Goal: Transaction & Acquisition: Purchase product/service

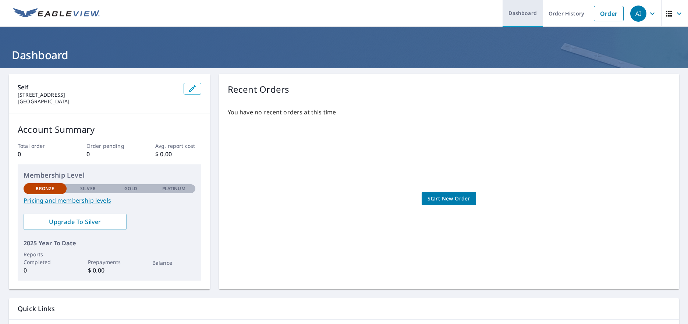
click at [510, 13] on link "Dashboard" at bounding box center [522, 13] width 40 height 27
click at [463, 196] on span "Start New Order" at bounding box center [448, 198] width 43 height 9
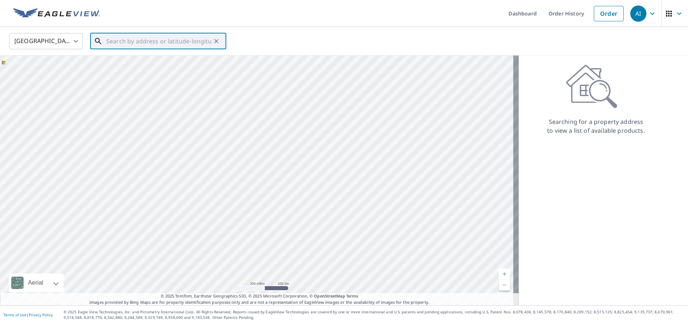
click at [167, 42] on input "text" at bounding box center [158, 41] width 105 height 21
click at [158, 65] on span "[STREET_ADDRESS]" at bounding box center [162, 62] width 115 height 9
type input "[STREET_ADDRESS]"
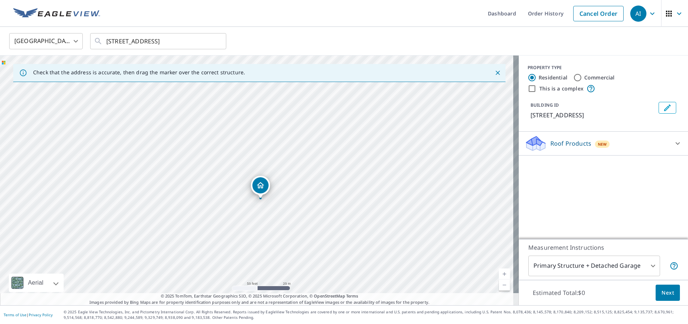
drag, startPoint x: 196, startPoint y: 223, endPoint x: 324, endPoint y: 188, distance: 132.5
click at [324, 188] on div "[STREET_ADDRESS]" at bounding box center [259, 181] width 519 height 250
click at [582, 269] on body "AI AI Dashboard Order History Cancel Order AI United States [GEOGRAPHIC_DATA] ​…" at bounding box center [344, 162] width 688 height 324
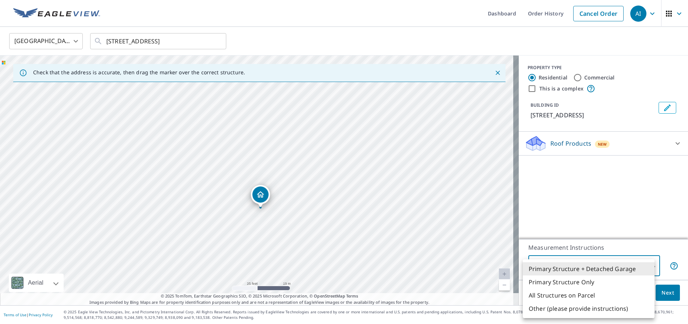
click at [578, 291] on li "All Structures on Parcel" at bounding box center [589, 295] width 132 height 13
type input "3"
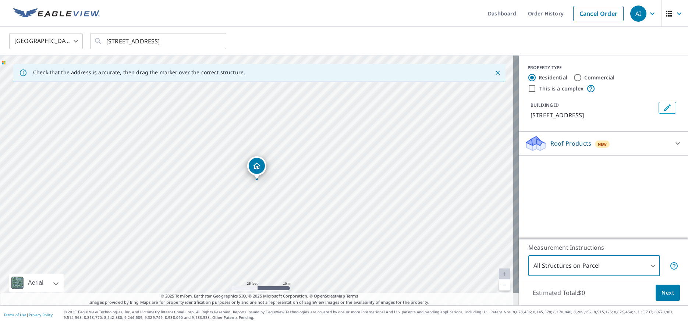
click at [560, 145] on p "Roof Products" at bounding box center [570, 143] width 41 height 9
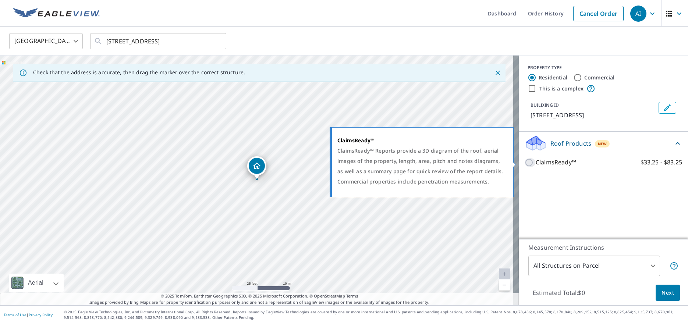
click at [524, 165] on input "ClaimsReady™ $33.25 - $83.25" at bounding box center [529, 162] width 11 height 9
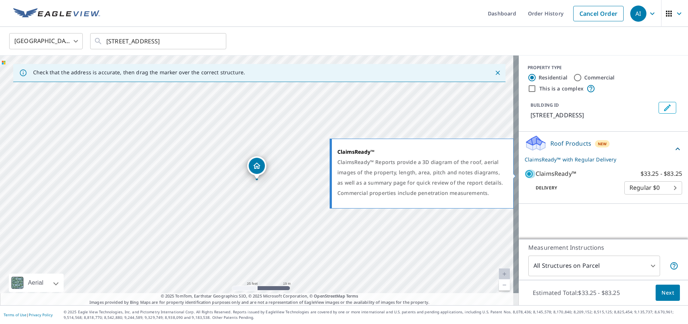
click at [525, 177] on input "ClaimsReady™ $33.25 - $83.25" at bounding box center [529, 174] width 11 height 9
checkbox input "false"
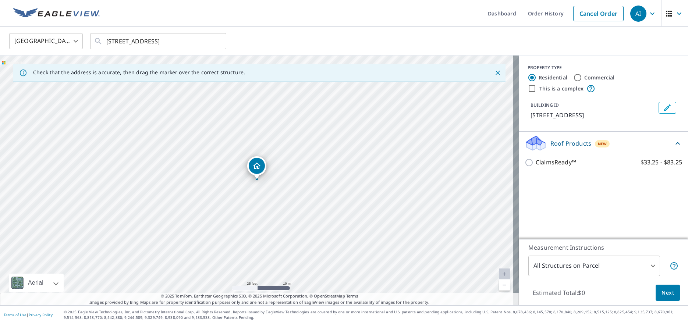
click at [661, 293] on span "Next" at bounding box center [667, 292] width 13 height 9
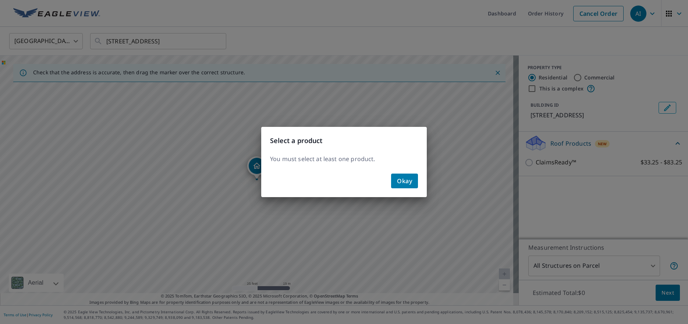
click at [421, 185] on div "Okay" at bounding box center [344, 184] width 166 height 26
drag, startPoint x: 403, startPoint y: 180, endPoint x: 423, endPoint y: 178, distance: 19.9
click at [402, 180] on span "Okay" at bounding box center [404, 181] width 15 height 10
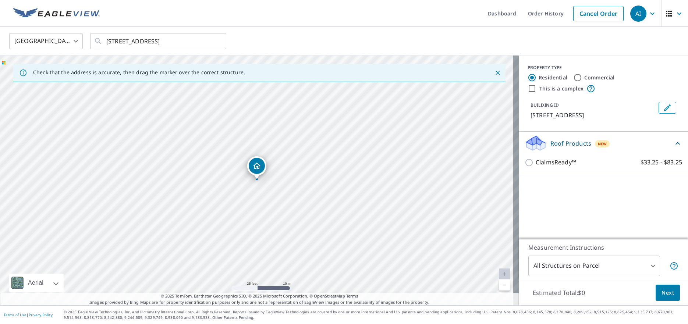
click at [252, 168] on icon "Dropped pin, building 1, Residential property, 307 52nd St NW Canton, OH 44709" at bounding box center [256, 165] width 9 height 9
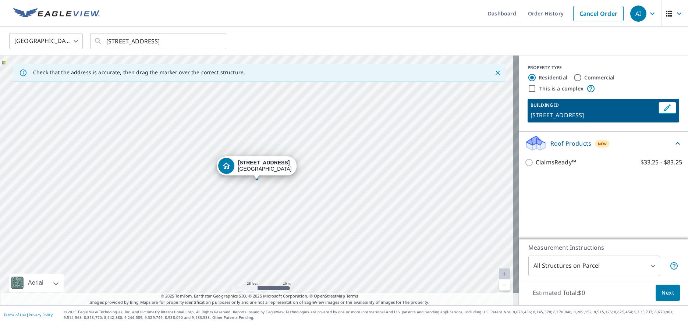
click at [257, 179] on div at bounding box center [256, 179] width 3 height 3
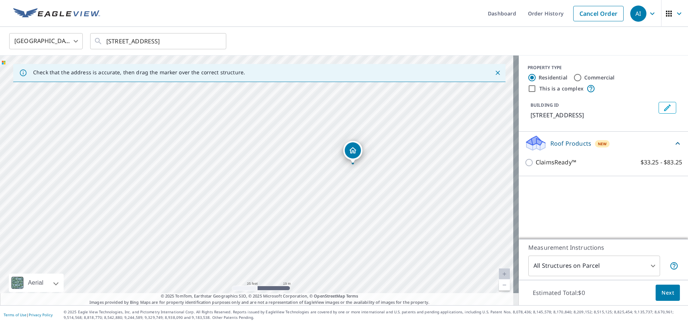
drag, startPoint x: 258, startPoint y: 171, endPoint x: 354, endPoint y: 155, distance: 97.3
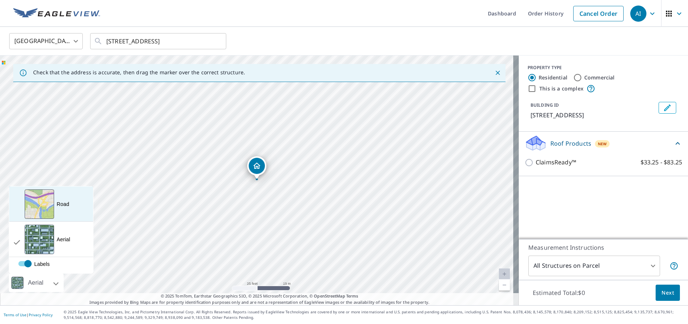
click at [40, 212] on div "View aerial and more..." at bounding box center [39, 203] width 29 height 29
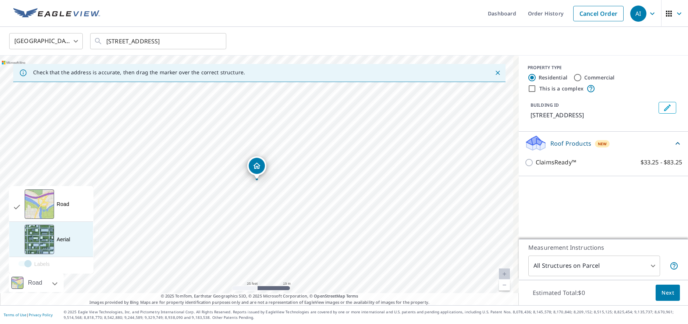
click at [40, 242] on div "View aerial and more..." at bounding box center [39, 239] width 29 height 29
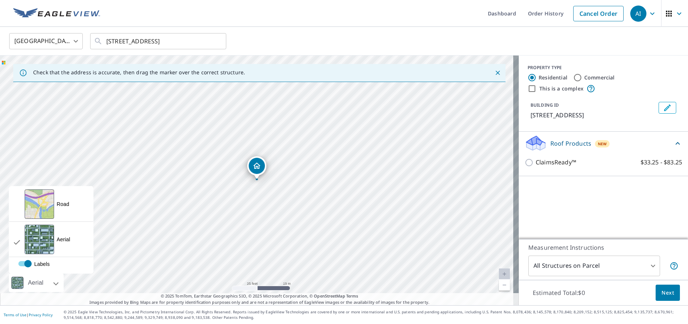
drag, startPoint x: 29, startPoint y: 266, endPoint x: 21, endPoint y: 266, distance: 8.8
click at [21, 261] on label "Labels" at bounding box center [67, 261] width 99 height 0
click at [25, 261] on label "Labels" at bounding box center [67, 261] width 99 height 0
checkbox input "true"
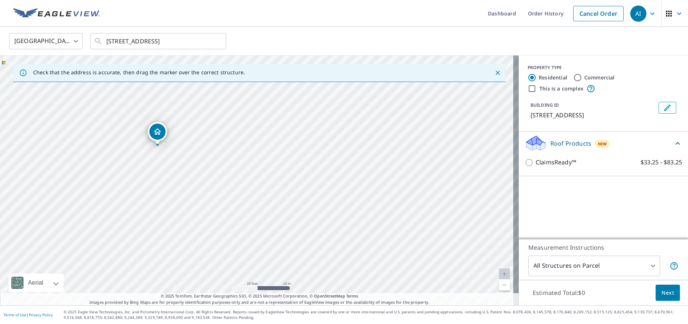
drag, startPoint x: 258, startPoint y: 167, endPoint x: 159, endPoint y: 132, distance: 105.2
drag, startPoint x: 171, startPoint y: 203, endPoint x: 522, endPoint y: 178, distance: 351.4
click at [522, 178] on div "Check that the address is accurate, then drag the marker over the correct struc…" at bounding box center [344, 181] width 688 height 250
click at [478, 149] on div "[STREET_ADDRESS]" at bounding box center [259, 181] width 519 height 250
drag, startPoint x: 242, startPoint y: 204, endPoint x: 268, endPoint y: 235, distance: 40.5
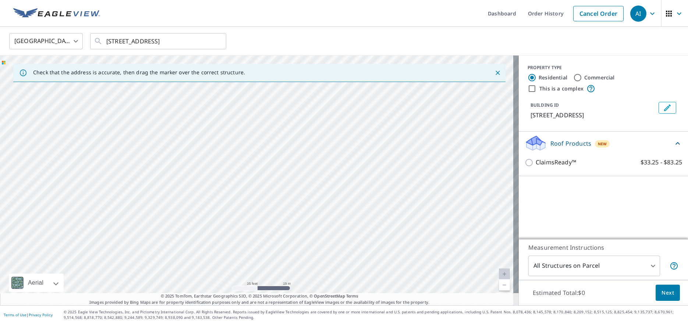
click at [268, 235] on div "[STREET_ADDRESS]" at bounding box center [259, 181] width 519 height 250
drag, startPoint x: 368, startPoint y: 233, endPoint x: 262, endPoint y: 220, distance: 106.7
click at [262, 220] on div "[STREET_ADDRESS]" at bounding box center [259, 181] width 519 height 250
click at [598, 15] on link "Cancel Order" at bounding box center [598, 13] width 50 height 15
